Goal: Obtain resource: Obtain resource

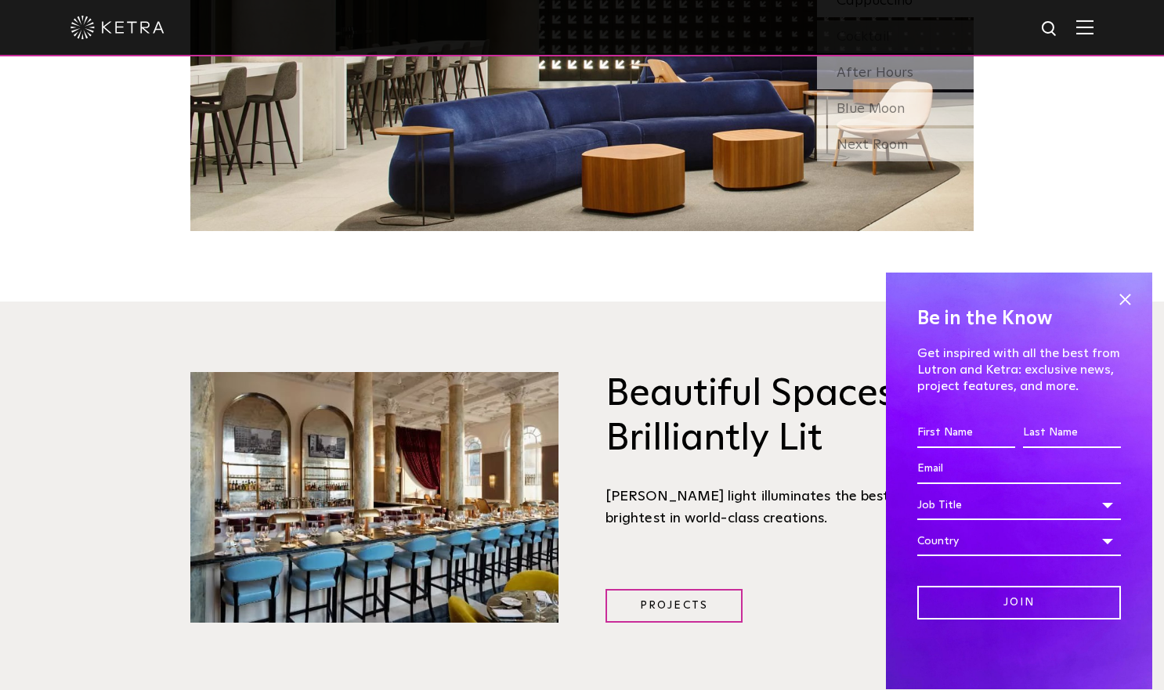
scroll to position [1827, 0]
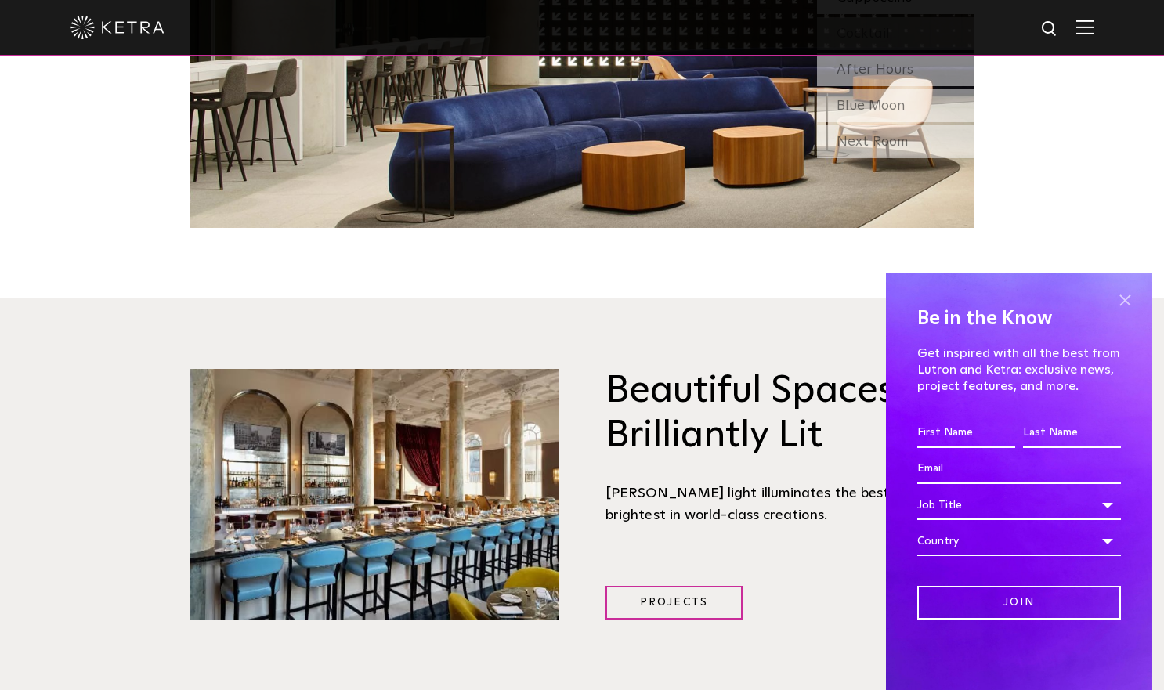
click at [1120, 310] on span at bounding box center [1126, 300] width 24 height 24
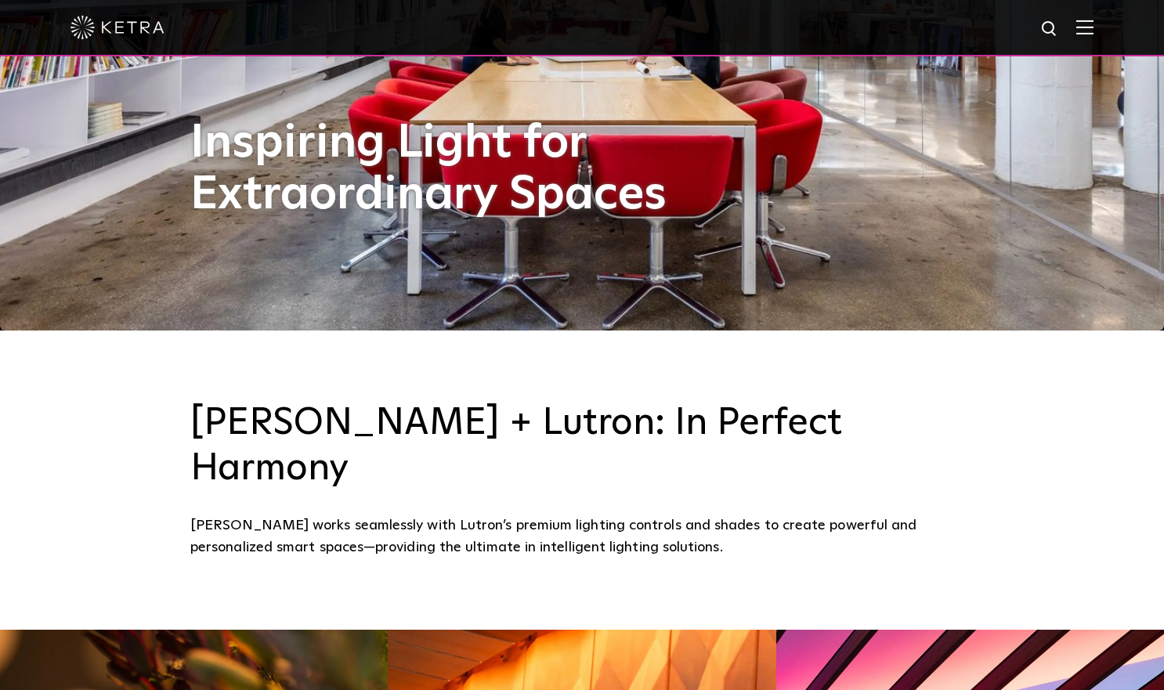
scroll to position [0, 0]
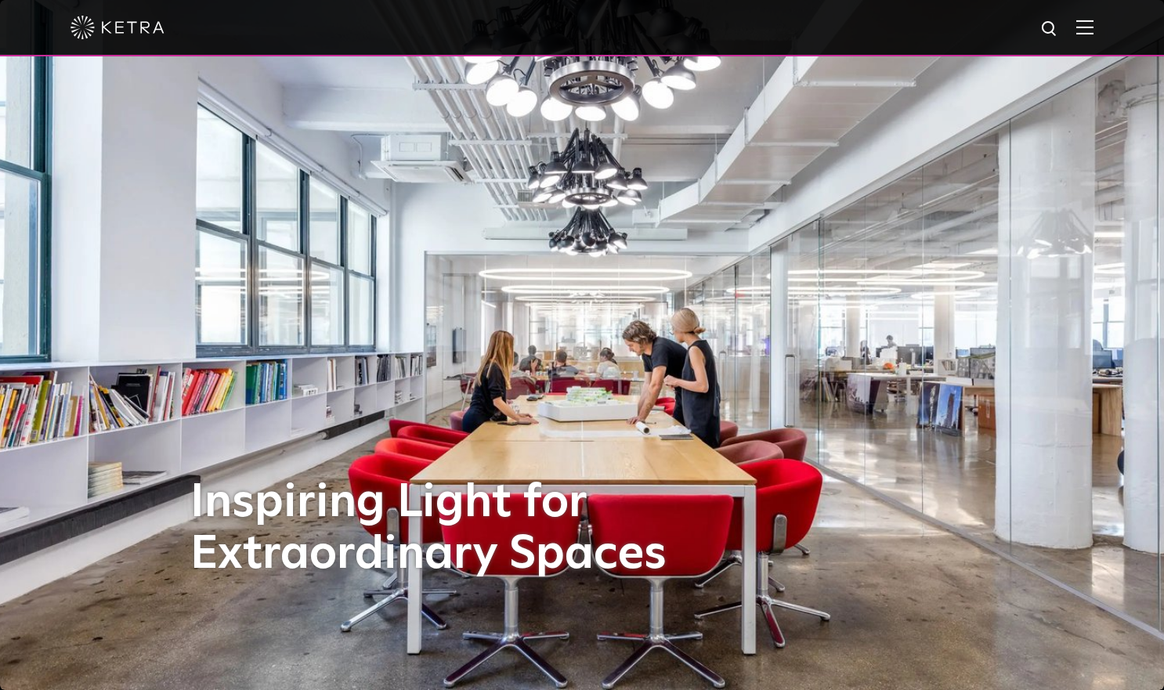
click at [1094, 31] on img at bounding box center [1085, 27] width 17 height 15
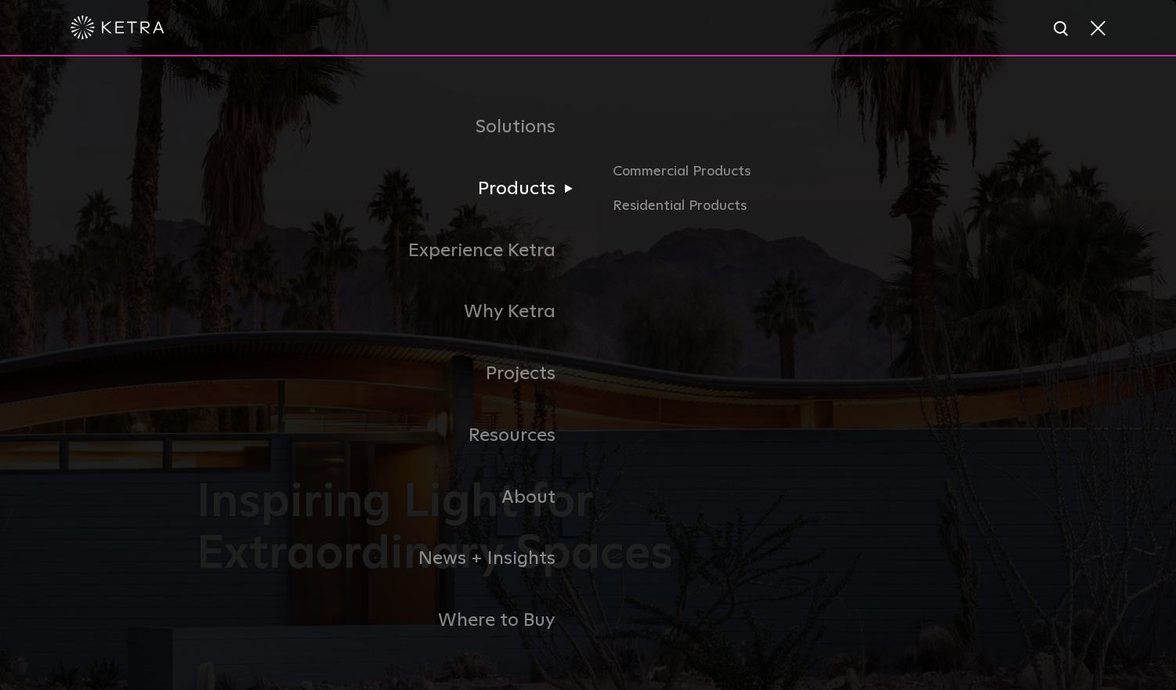
click at [510, 203] on link "Products" at bounding box center [393, 189] width 392 height 62
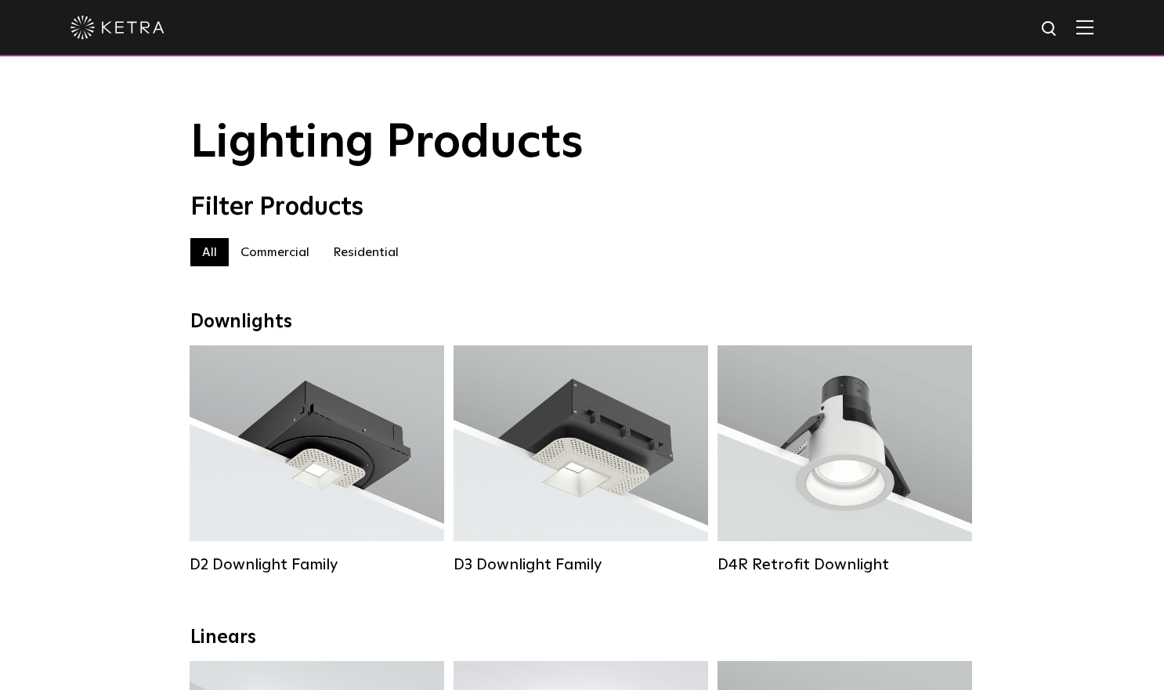
click at [695, 223] on div "Filter Products" at bounding box center [582, 208] width 784 height 30
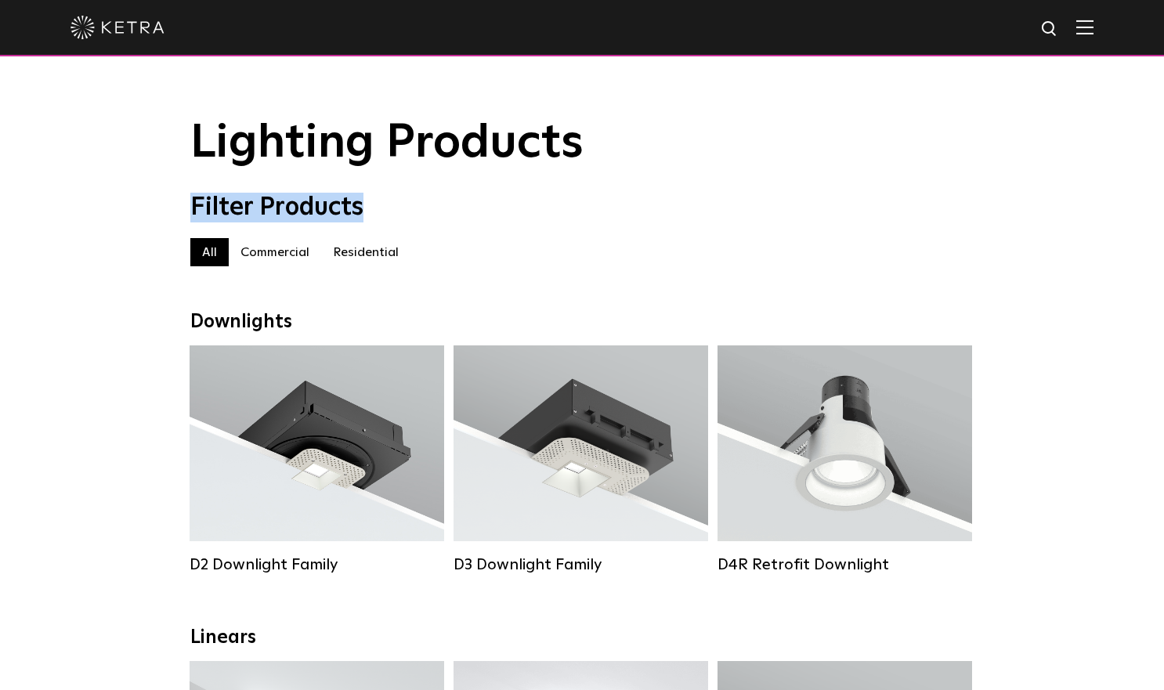
click at [695, 223] on div "Filter Products" at bounding box center [582, 208] width 784 height 30
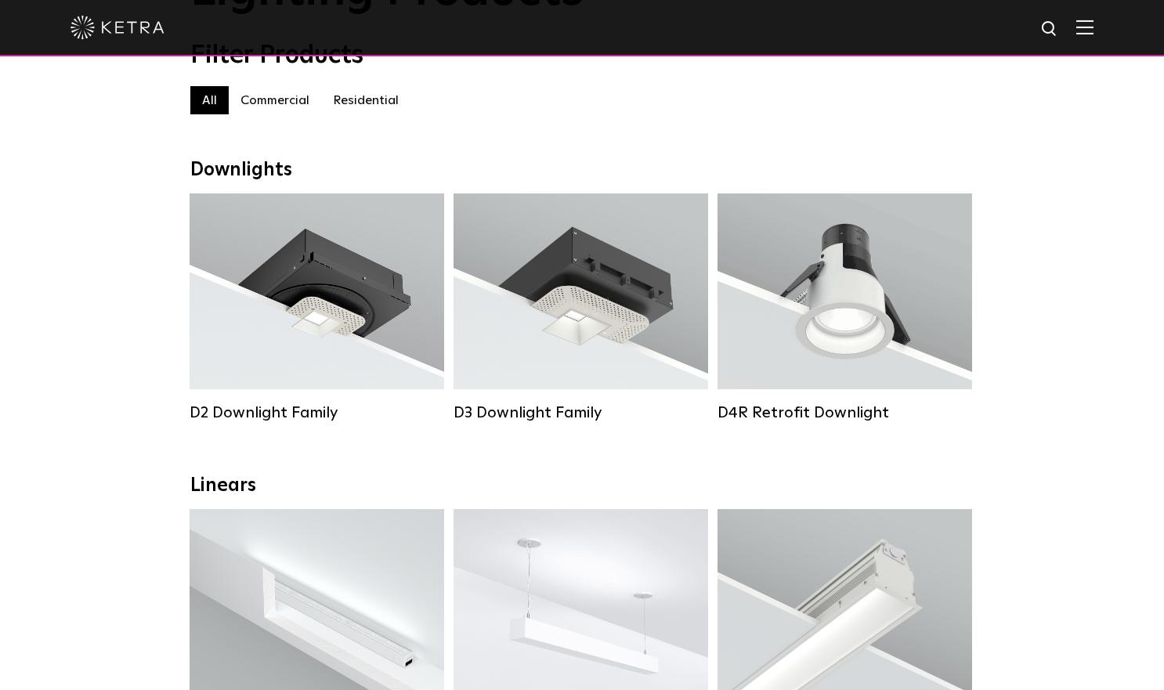
scroll to position [170, 0]
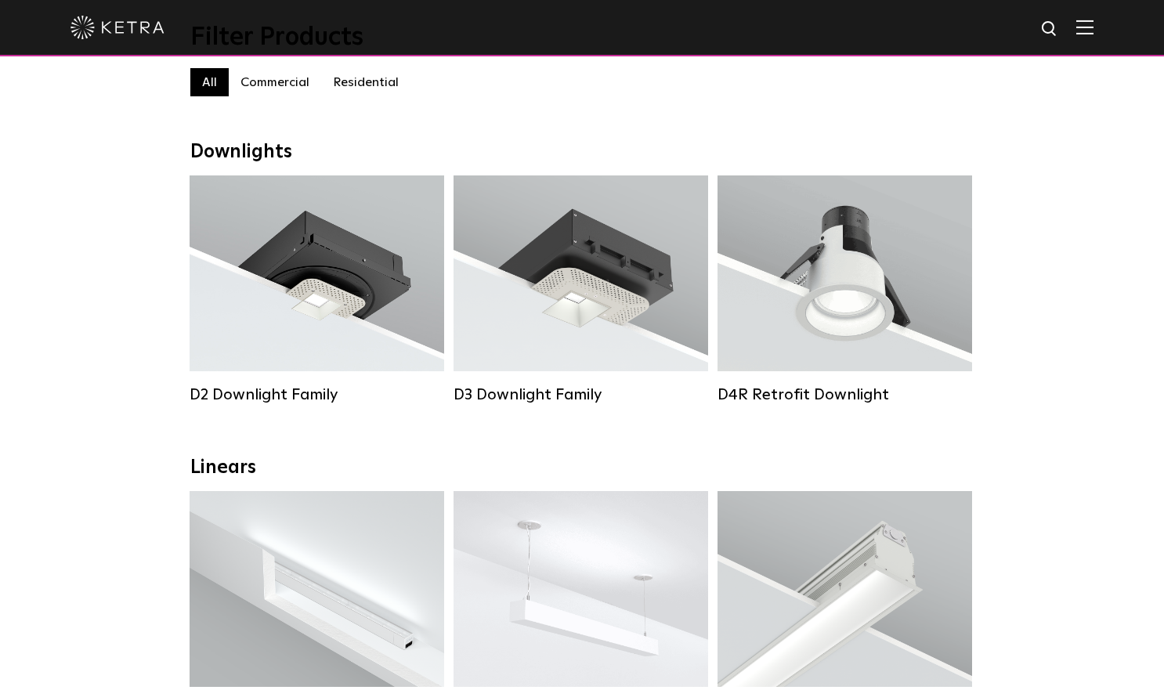
click at [1094, 28] on img at bounding box center [1085, 27] width 17 height 15
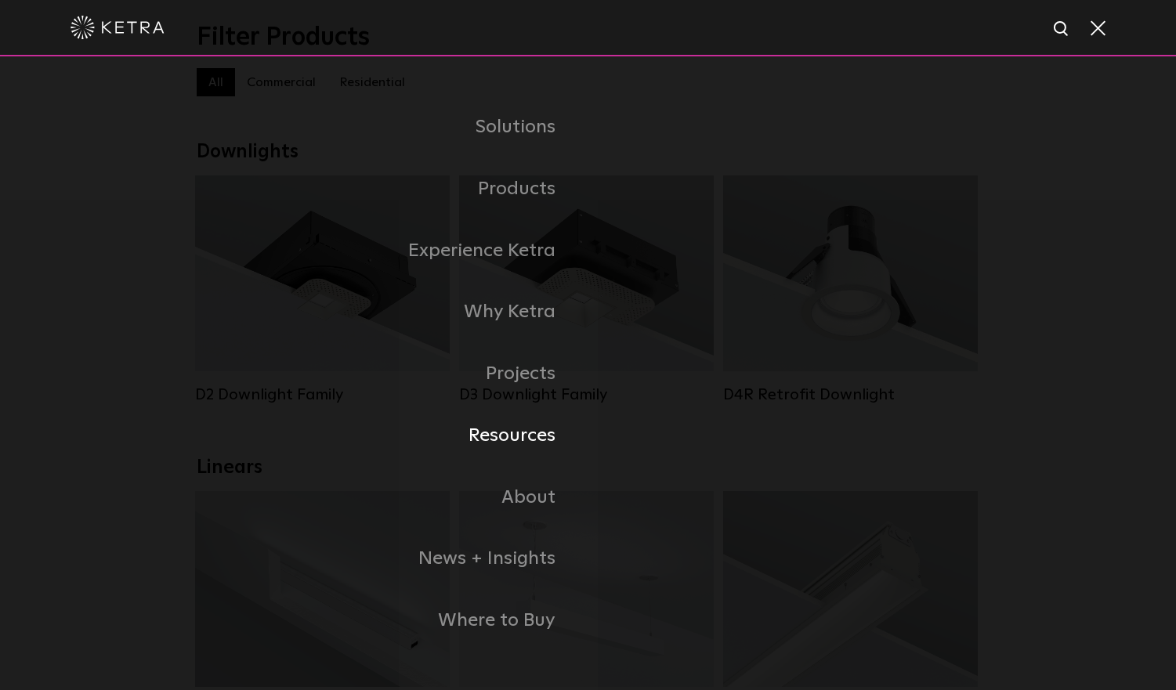
click at [502, 440] on link "Resources" at bounding box center [393, 436] width 392 height 62
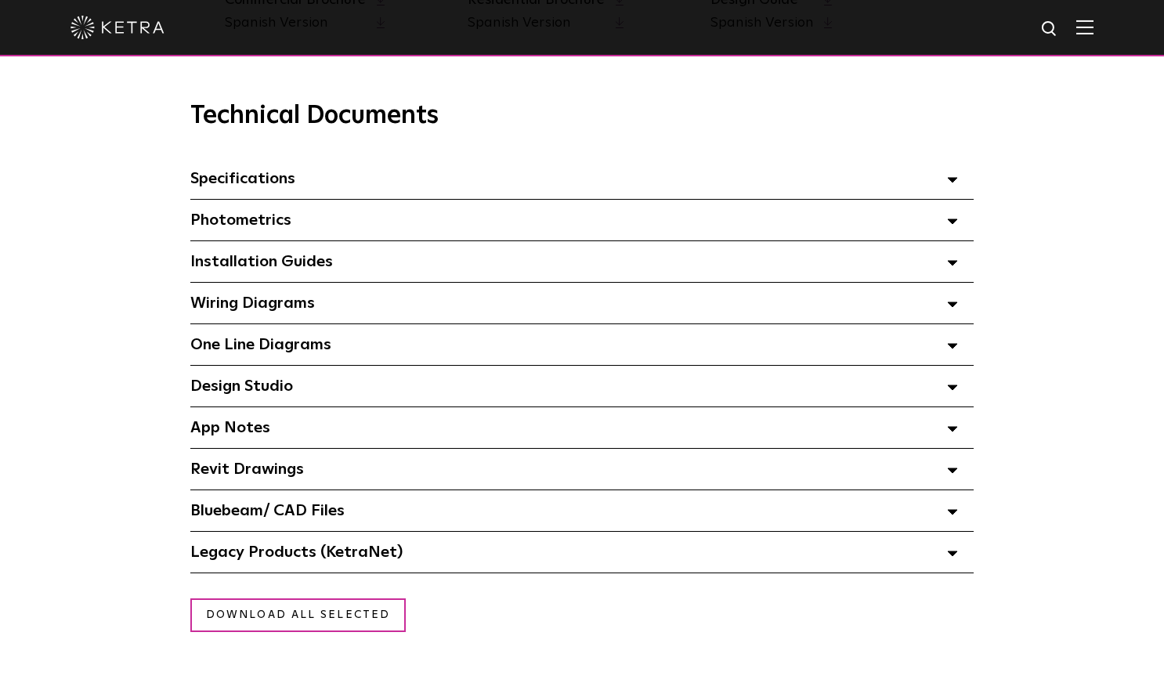
scroll to position [1069, 0]
click at [392, 520] on div "Bluebeam/ CAD Files" at bounding box center [582, 510] width 784 height 41
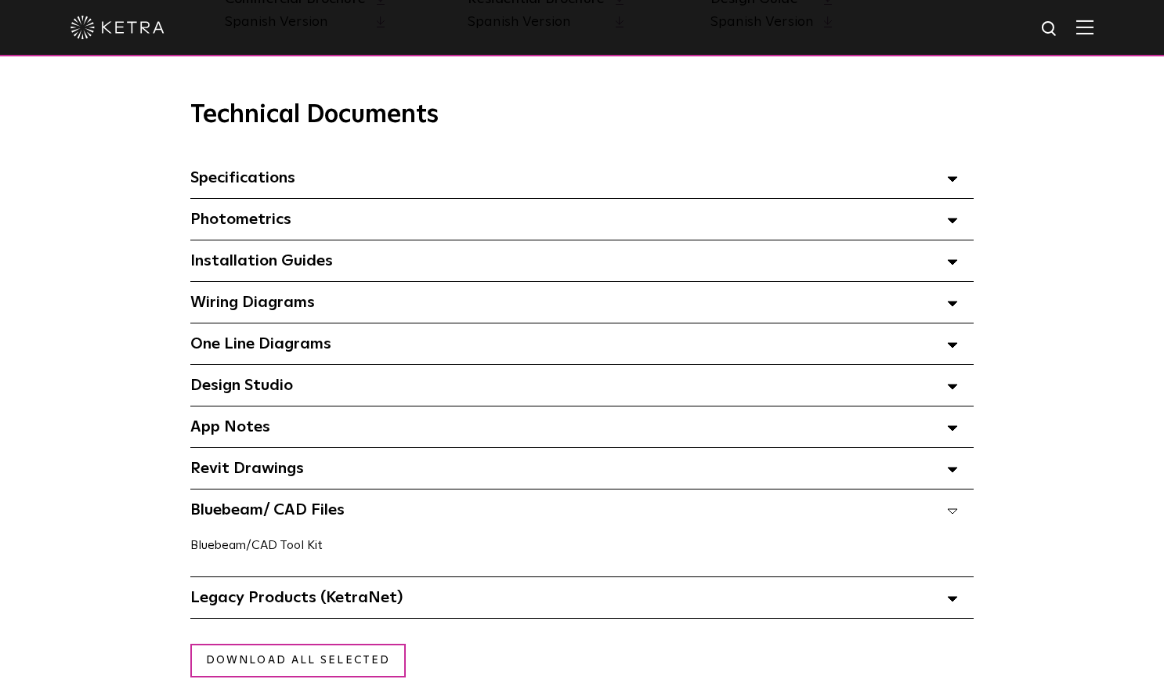
click at [248, 549] on link "Bluebeam/CAD Tool Kit" at bounding box center [256, 545] width 132 height 13
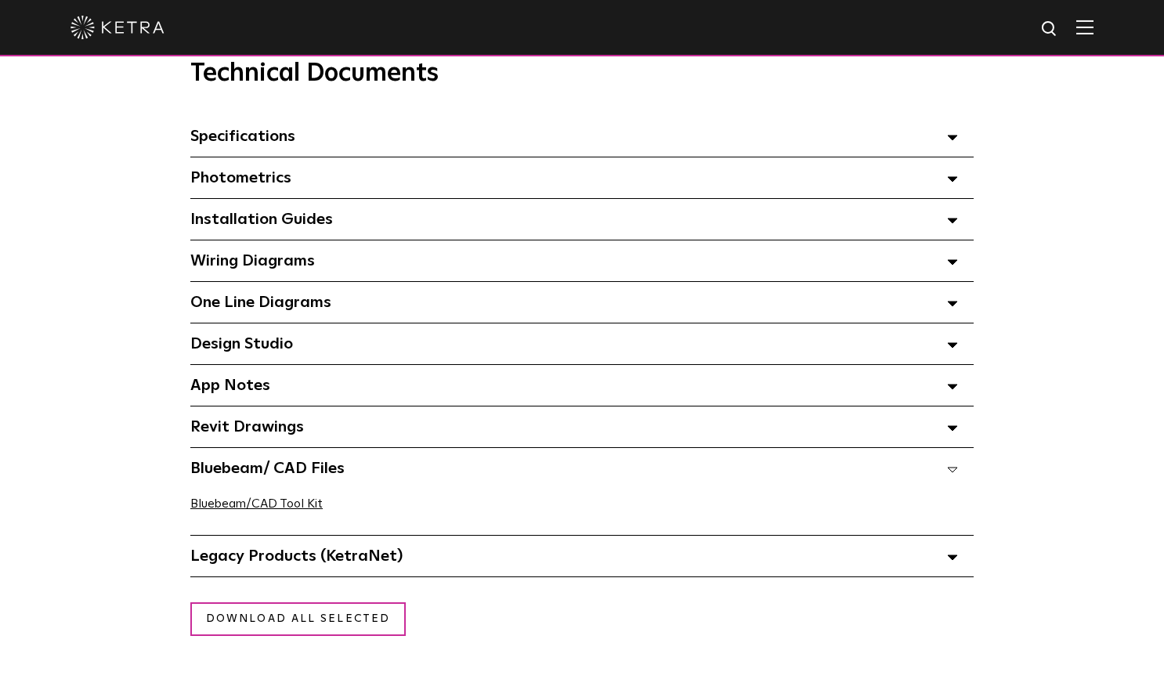
scroll to position [1111, 0]
click at [595, 435] on div "Revit Drawings Select checkboxes to use the bulk download option below" at bounding box center [582, 426] width 784 height 41
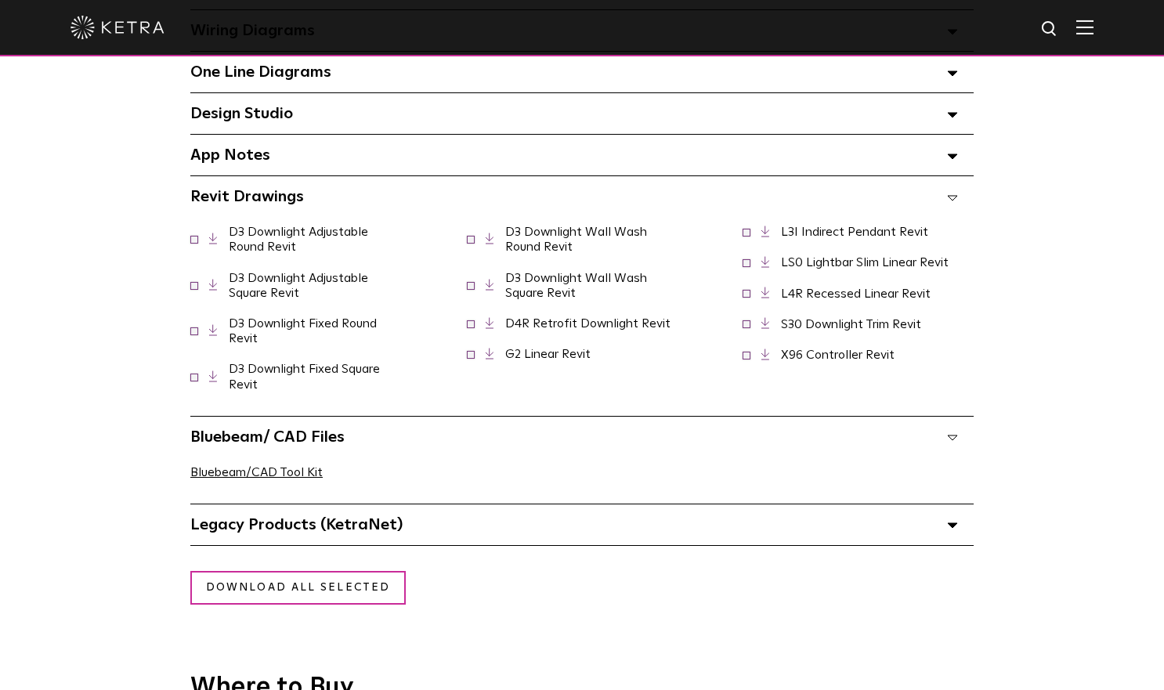
scroll to position [1342, 0]
